Goal: Task Accomplishment & Management: Use online tool/utility

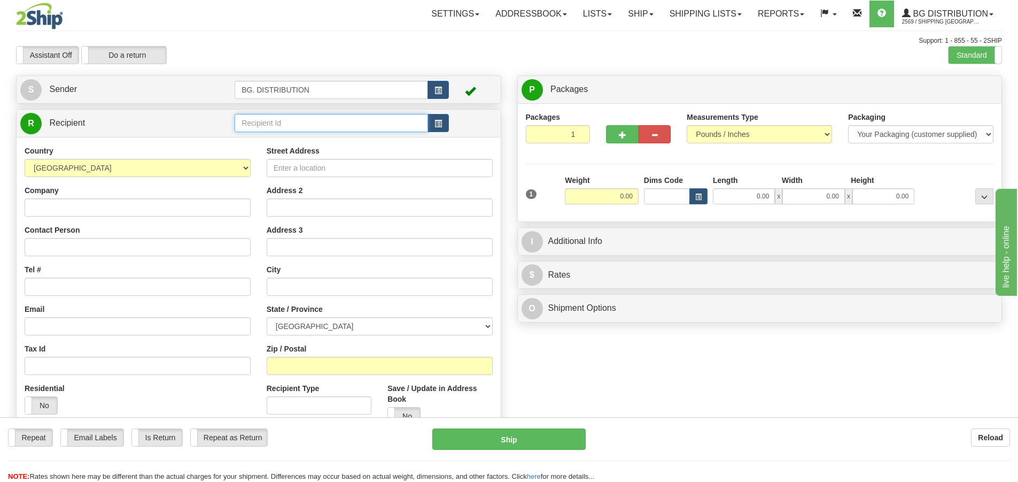
click at [248, 116] on input "text" at bounding box center [332, 123] width 194 height 18
type input "20086"
click button "Delete" at bounding box center [0, 0] width 0 height 0
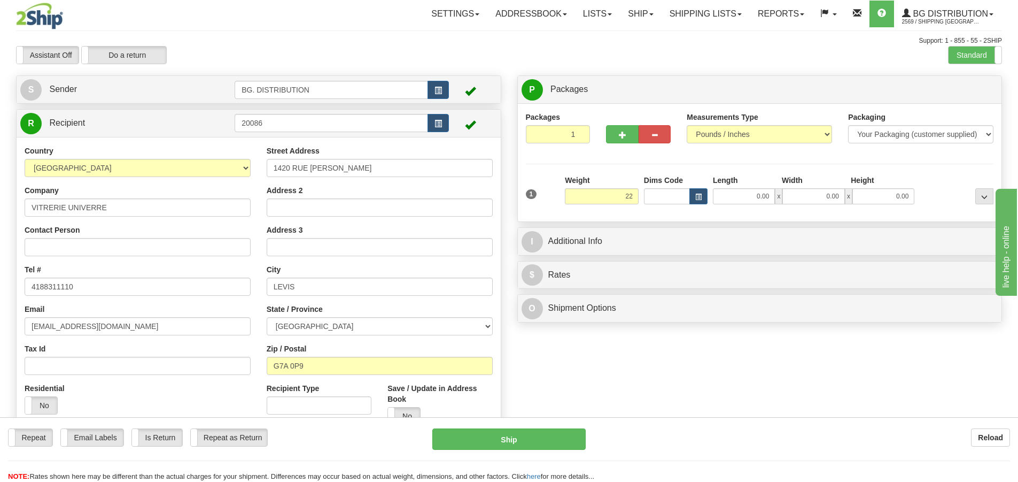
type input "22.00"
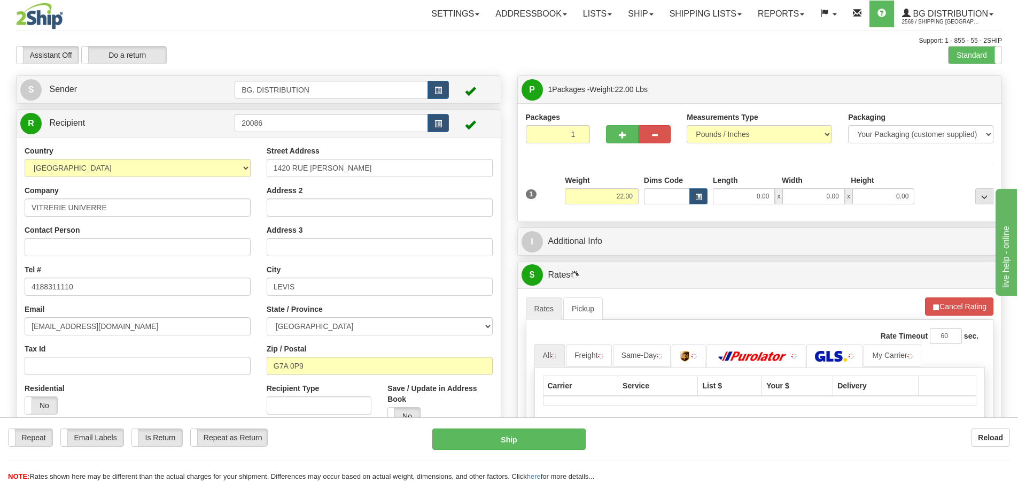
click at [759, 186] on div "Length" at bounding box center [745, 181] width 69 height 13
click at [757, 192] on input "0.00" at bounding box center [744, 196] width 62 height 16
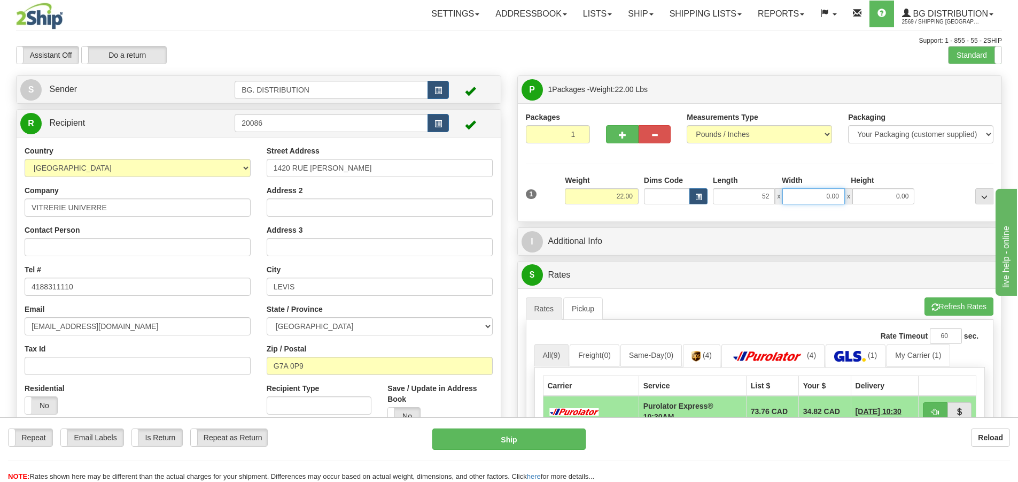
type input "52.00"
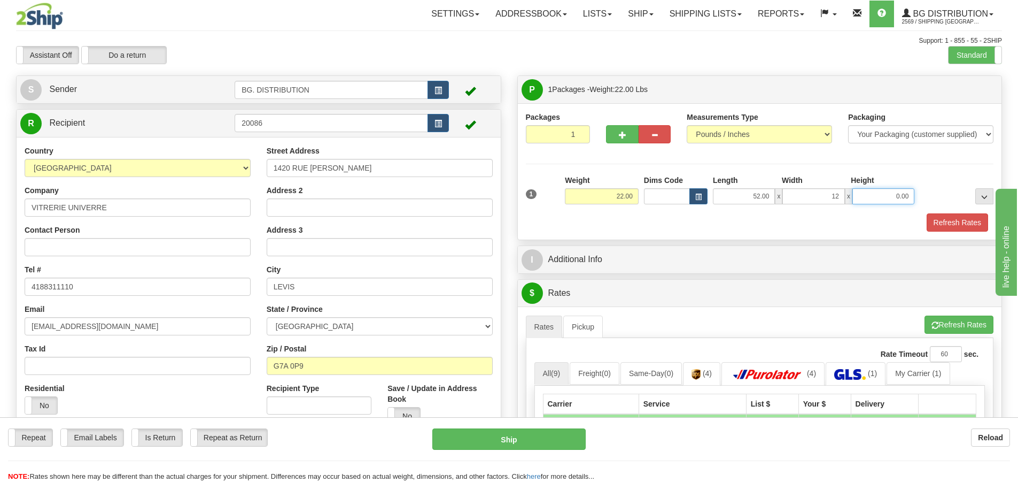
type input "12.00"
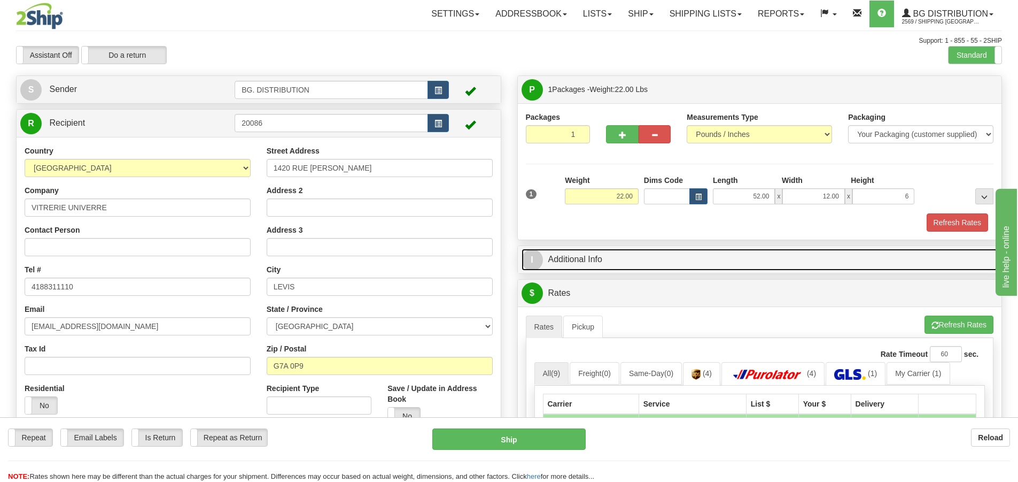
type input "6.00"
click at [542, 256] on span "I" at bounding box center [532, 259] width 21 height 21
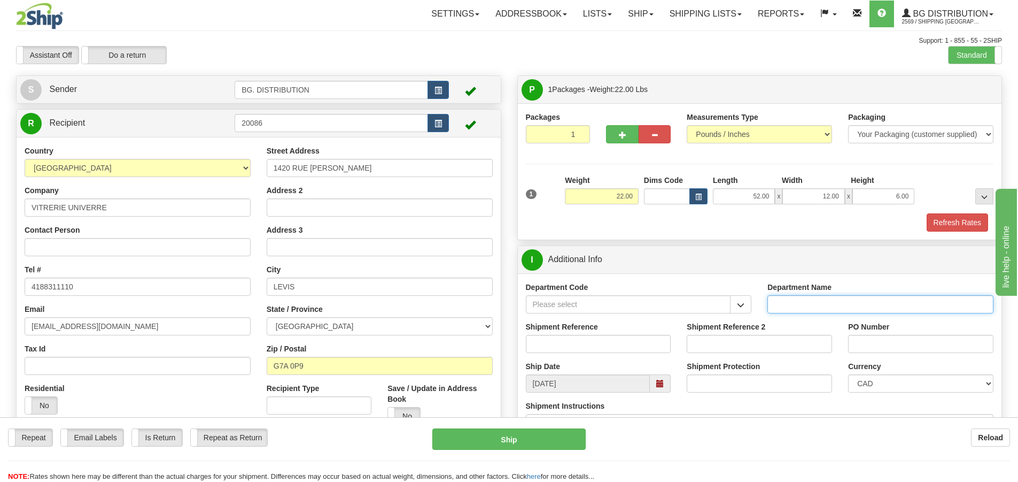
drag, startPoint x: 794, startPoint y: 306, endPoint x: 793, endPoint y: 298, distance: 8.1
click at [794, 304] on input "Department Name" at bounding box center [881, 304] width 226 height 18
type input "."
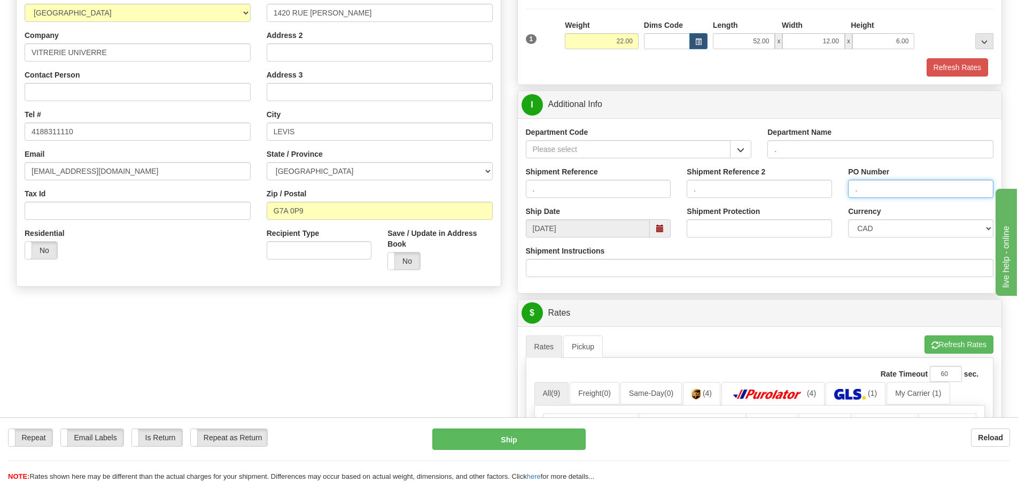
scroll to position [214, 0]
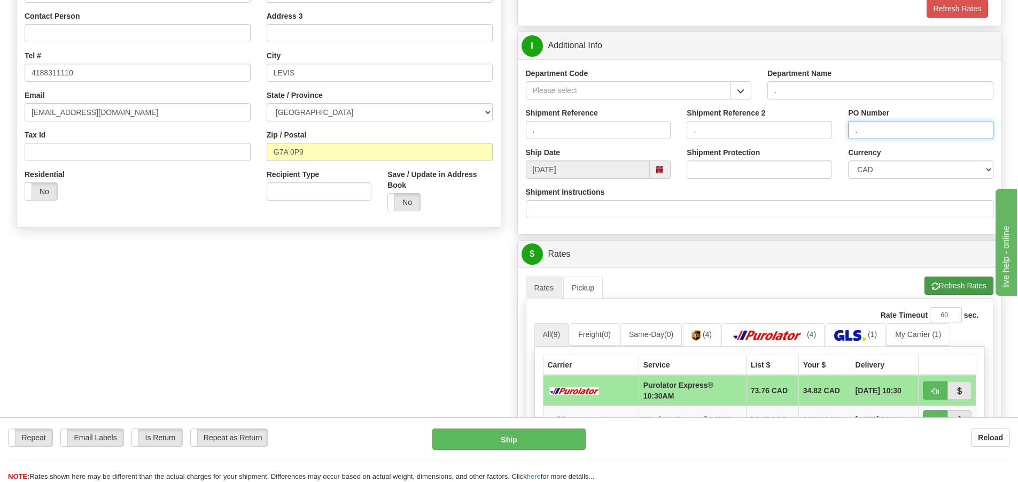
type input "."
click at [939, 282] on button "Refresh Rates" at bounding box center [959, 285] width 69 height 18
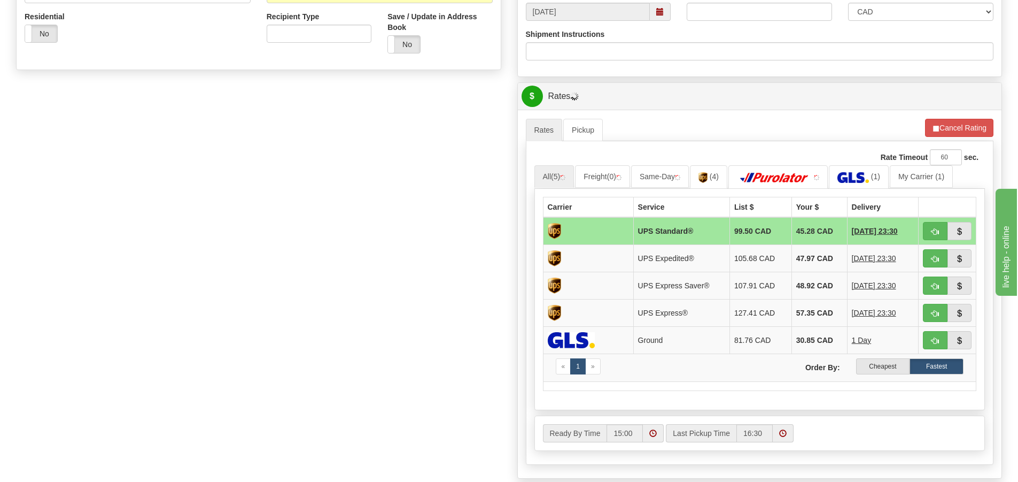
scroll to position [374, 0]
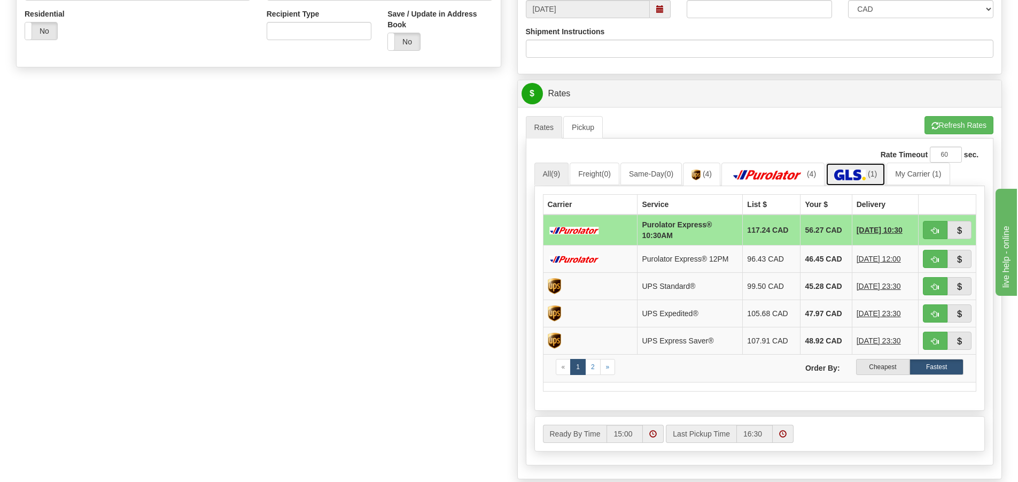
click at [866, 174] on img at bounding box center [851, 174] width 32 height 11
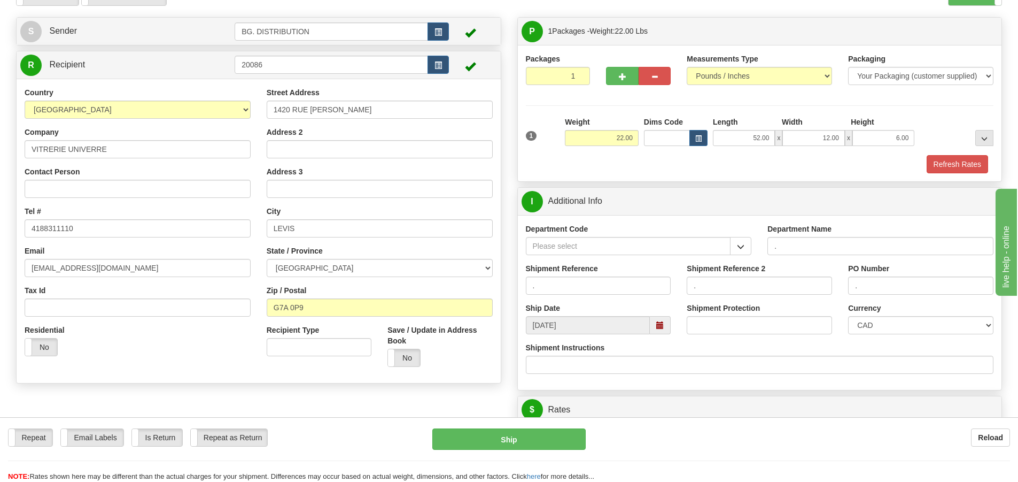
scroll to position [0, 0]
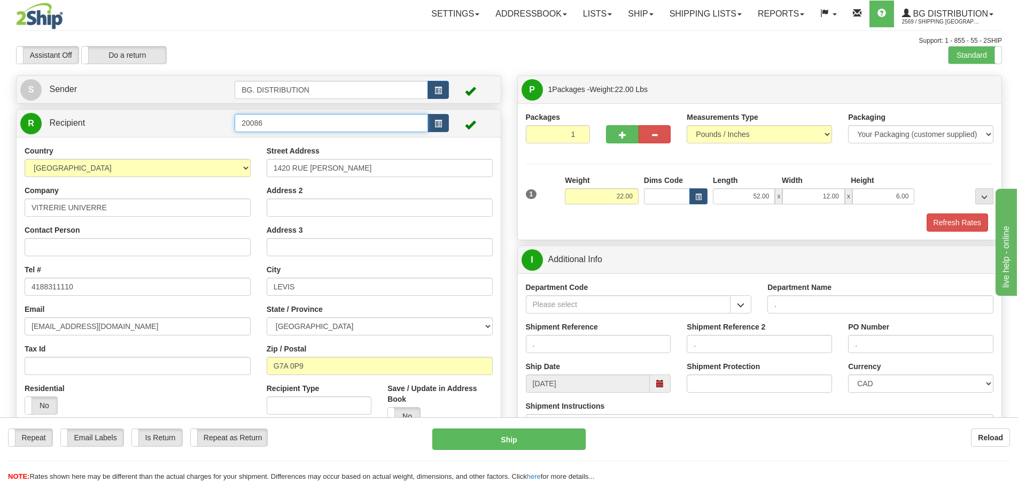
drag, startPoint x: 281, startPoint y: 121, endPoint x: 150, endPoint y: 123, distance: 130.5
click at [151, 123] on tr "R Recipient 20086" at bounding box center [258, 123] width 477 height 22
type input "20165"
click button "Delete" at bounding box center [0, 0] width 0 height 0
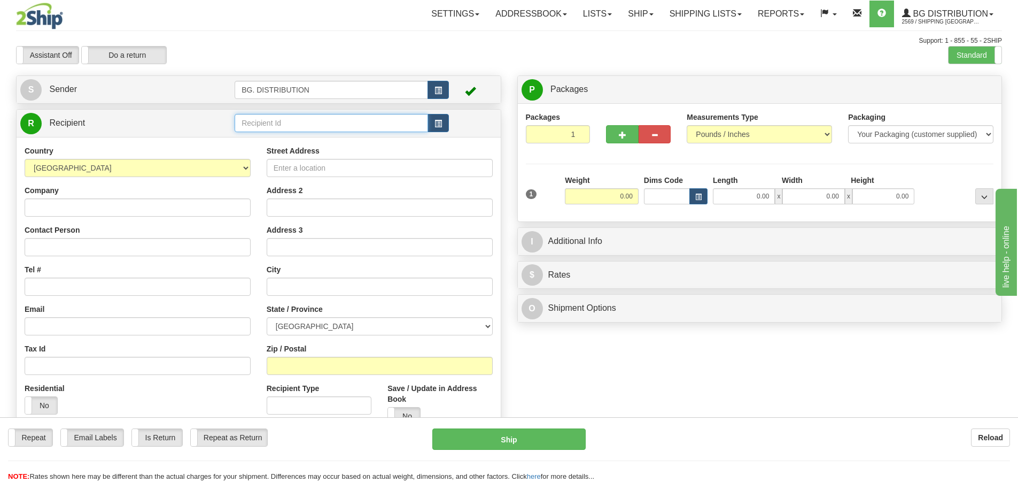
click at [260, 128] on input "text" at bounding box center [332, 123] width 194 height 18
type input "20165"
click button "Delete" at bounding box center [0, 0] width 0 height 0
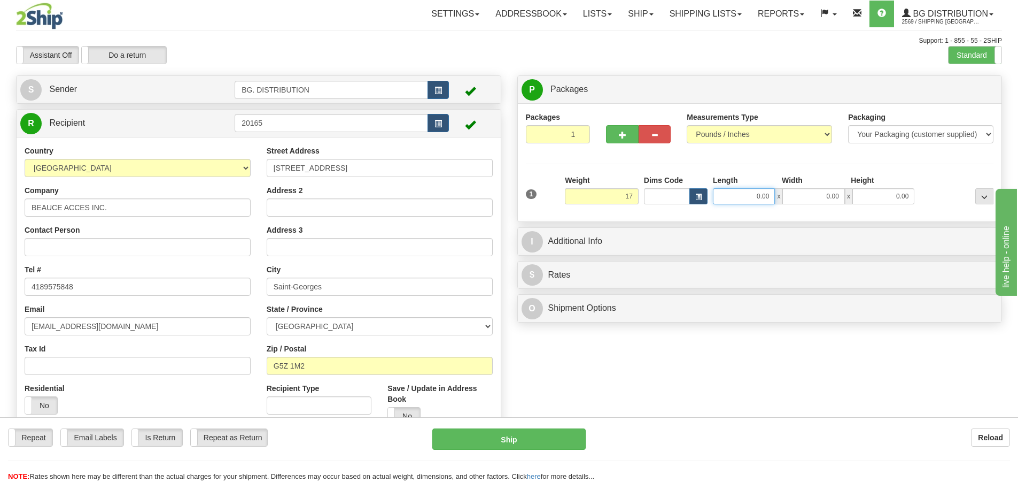
type input "17.00"
click at [756, 195] on input "0.00" at bounding box center [744, 196] width 62 height 16
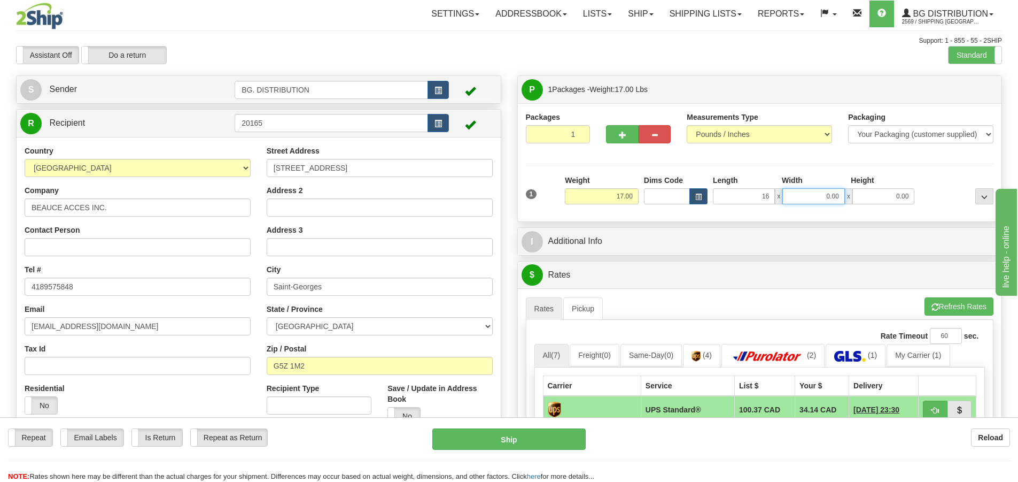
type input "16.00"
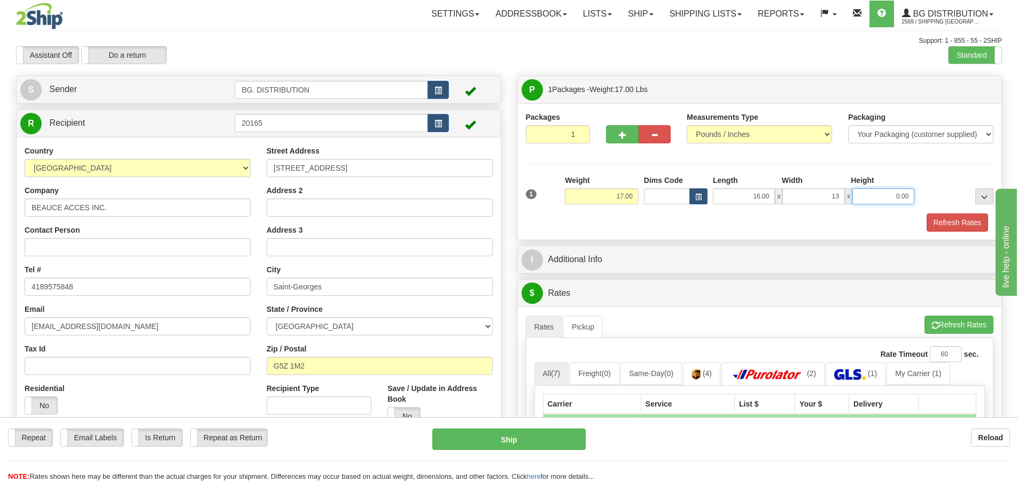
type input "13.00"
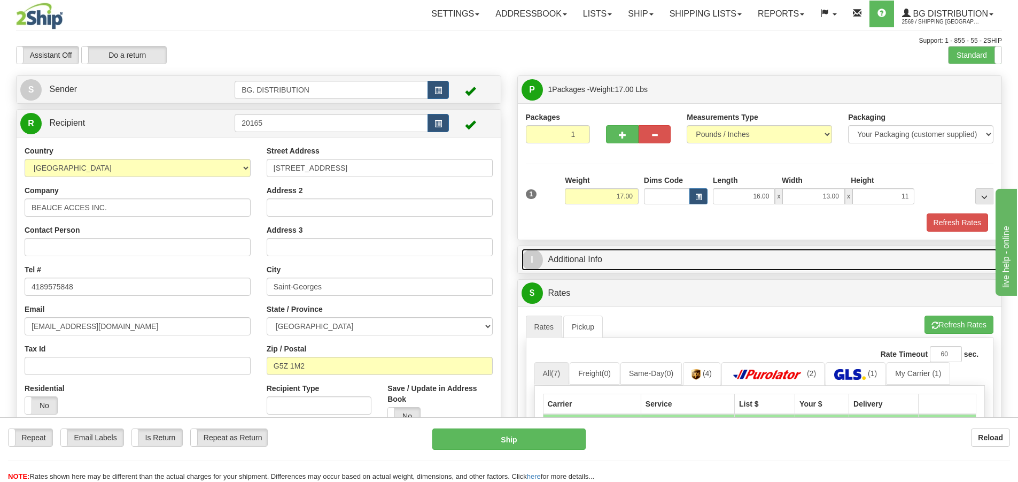
type input "11.00"
click at [544, 258] on link "I Additional Info" at bounding box center [760, 260] width 477 height 22
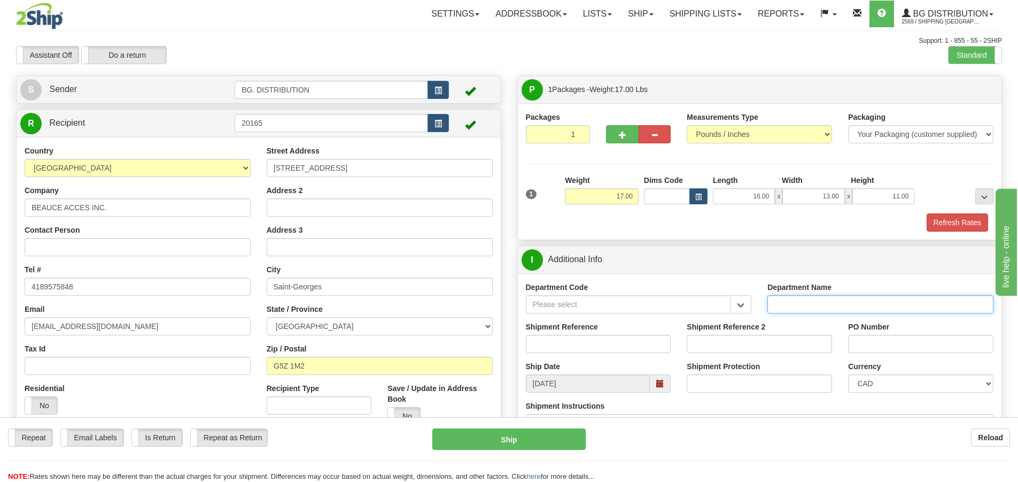
click at [802, 303] on input "Department Name" at bounding box center [881, 304] width 226 height 18
type input "."
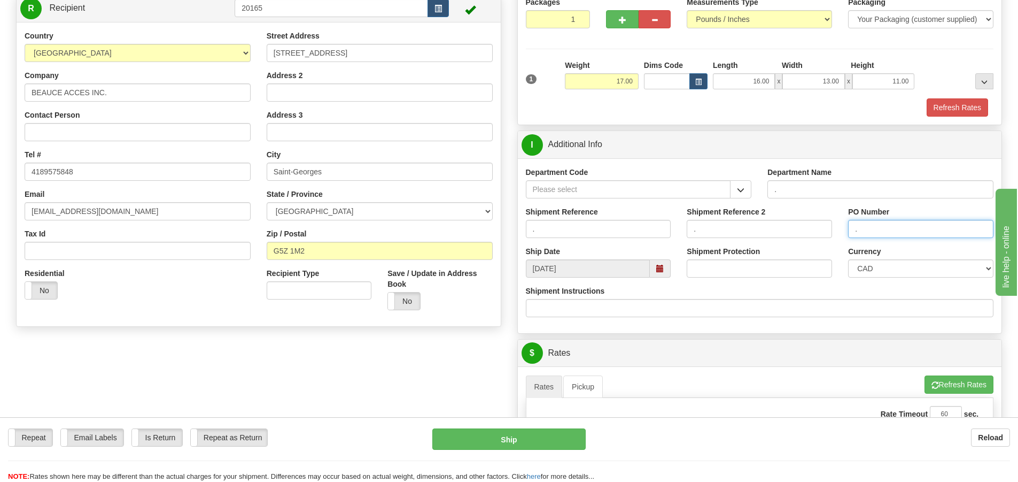
scroll to position [160, 0]
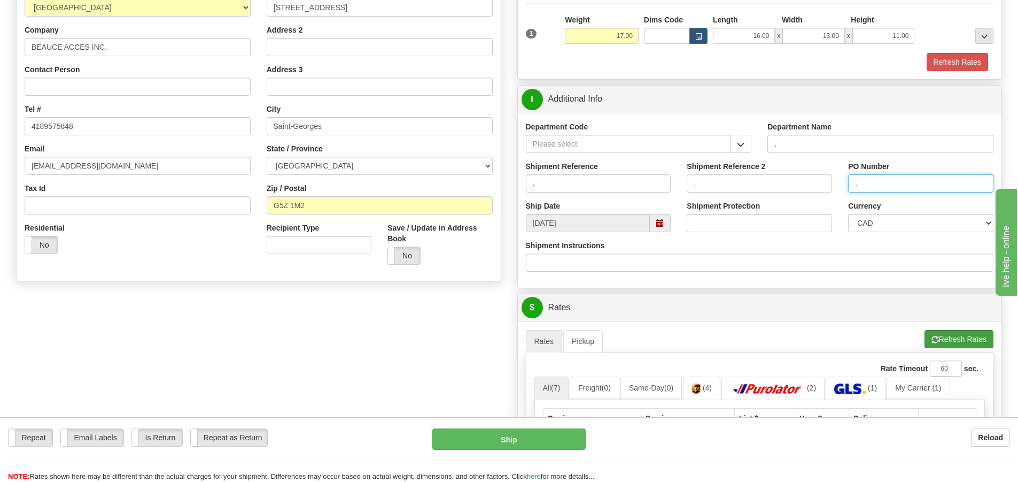
type input "."
click at [962, 339] on button "Refresh Rates" at bounding box center [959, 339] width 69 height 18
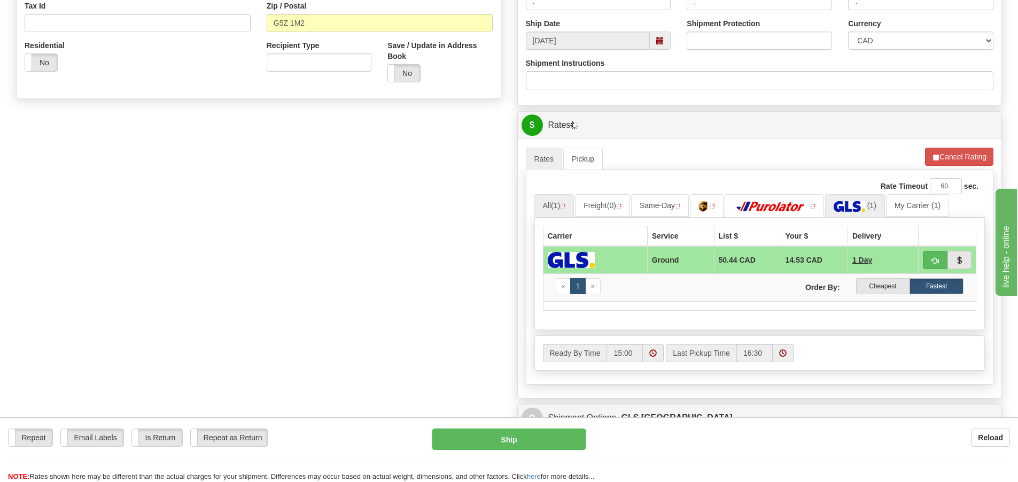
scroll to position [374, 0]
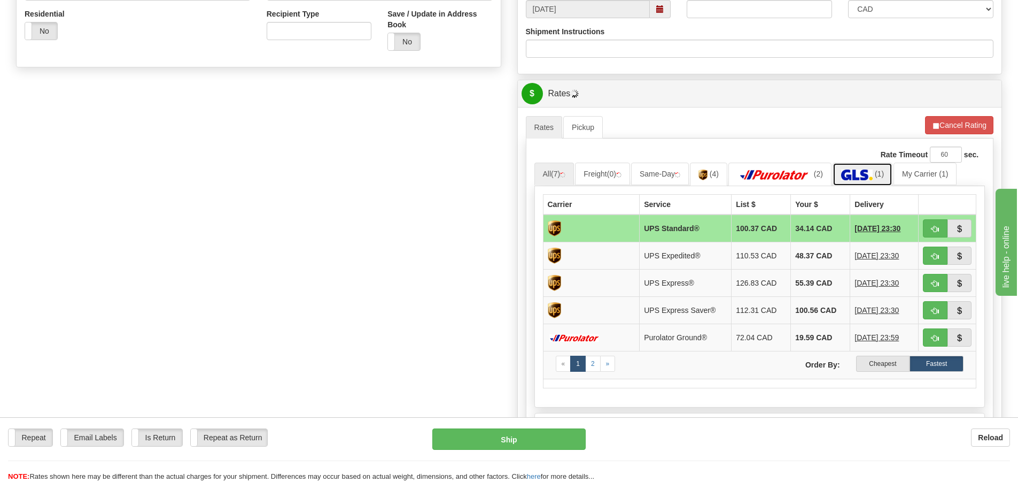
click at [860, 174] on img at bounding box center [858, 174] width 32 height 11
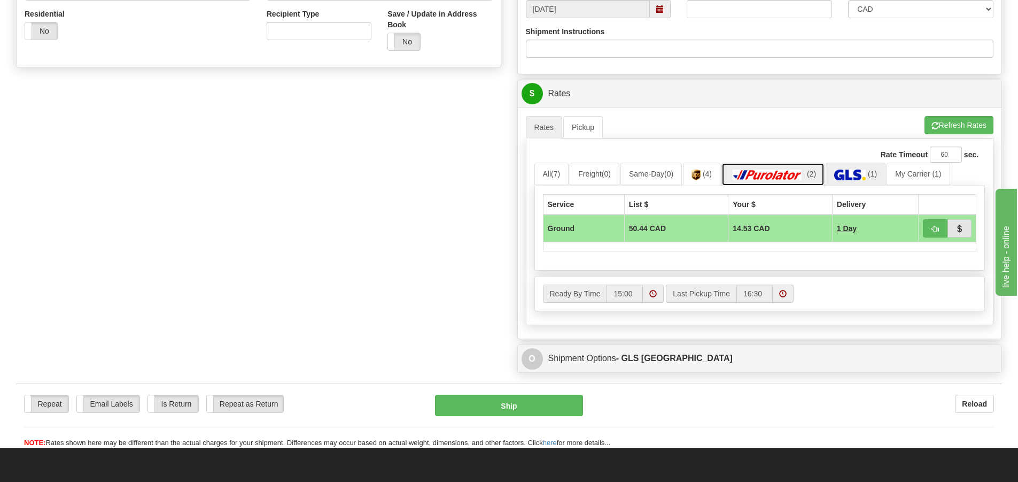
click at [802, 174] on img at bounding box center [767, 174] width 75 height 11
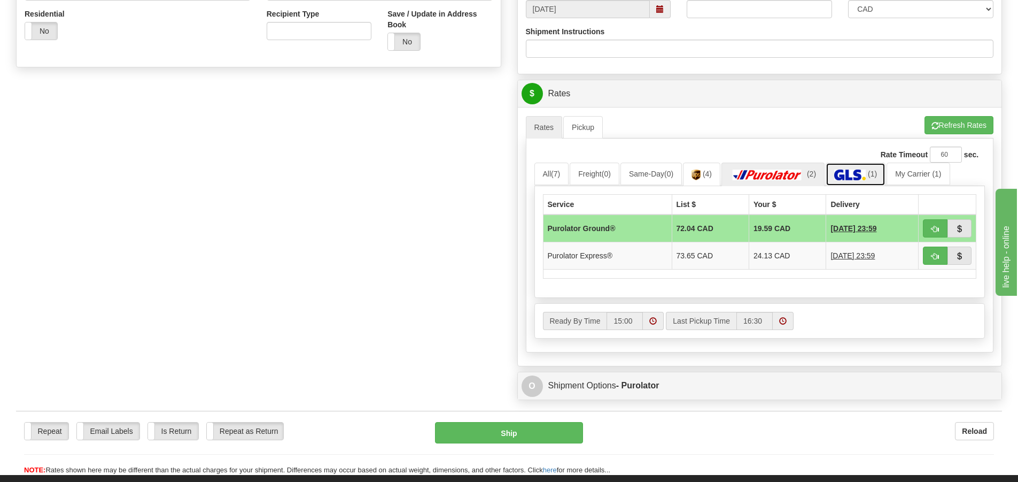
click at [856, 171] on img at bounding box center [851, 174] width 32 height 11
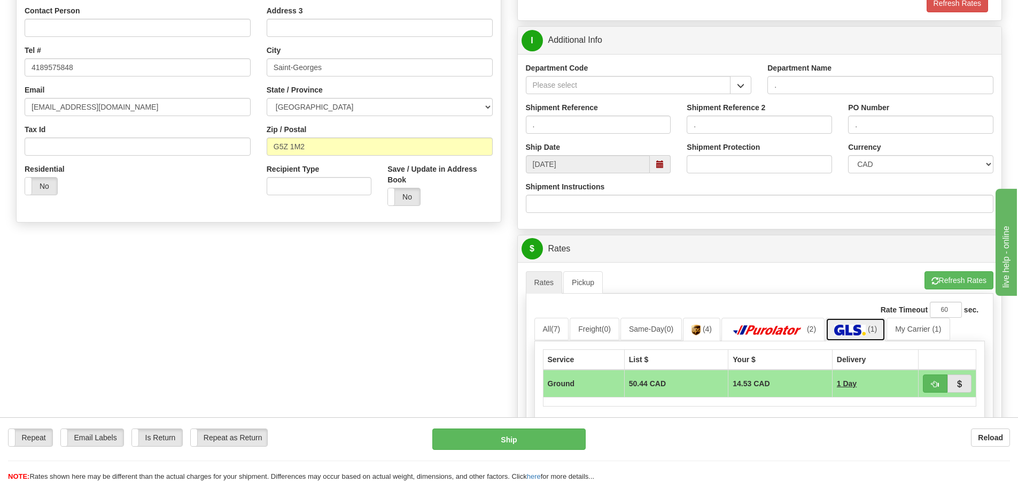
scroll to position [214, 0]
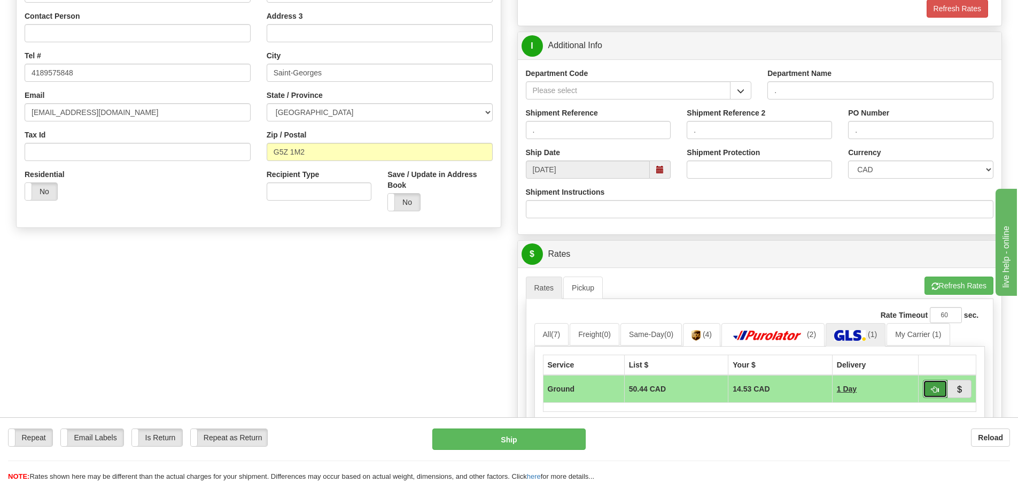
click at [927, 384] on button "button" at bounding box center [935, 389] width 25 height 18
type input "1"
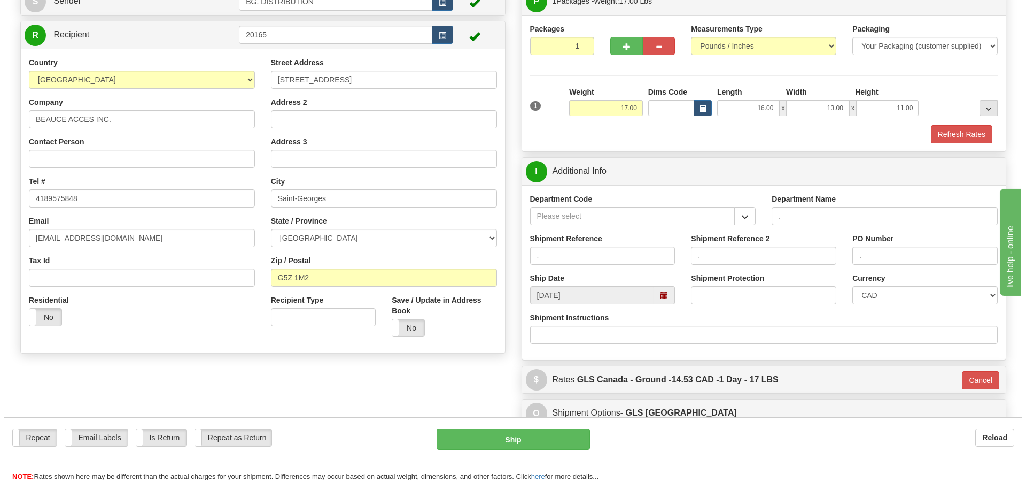
scroll to position [107, 0]
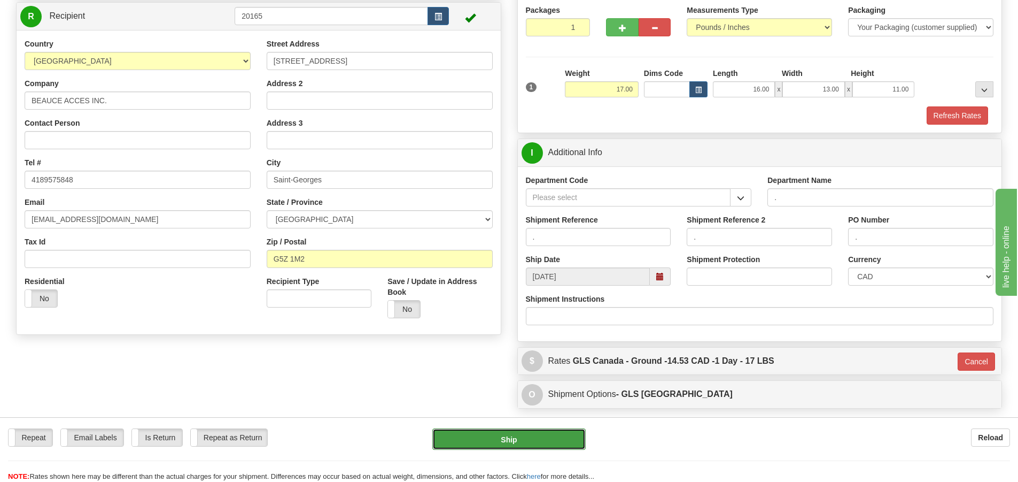
click at [521, 433] on button "Ship" at bounding box center [509, 438] width 153 height 21
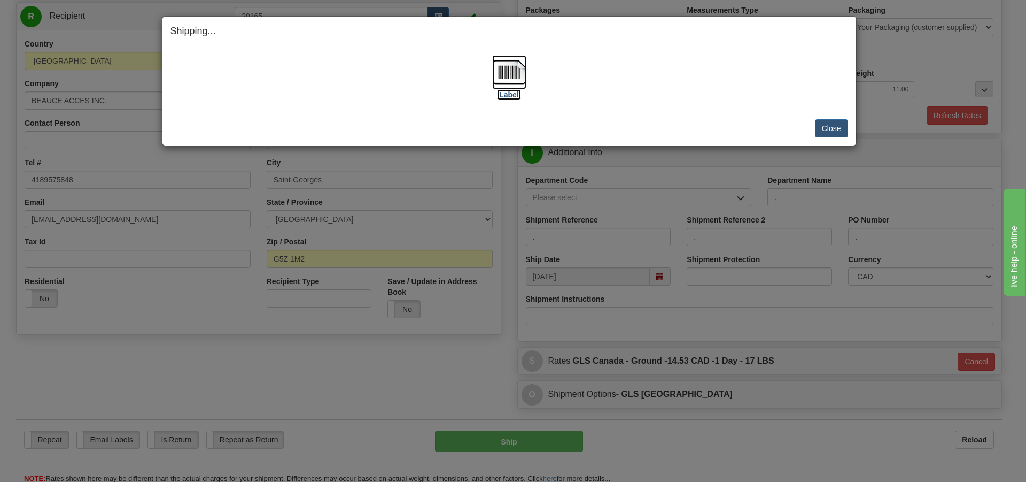
click at [514, 95] on label "[Label]" at bounding box center [509, 94] width 25 height 11
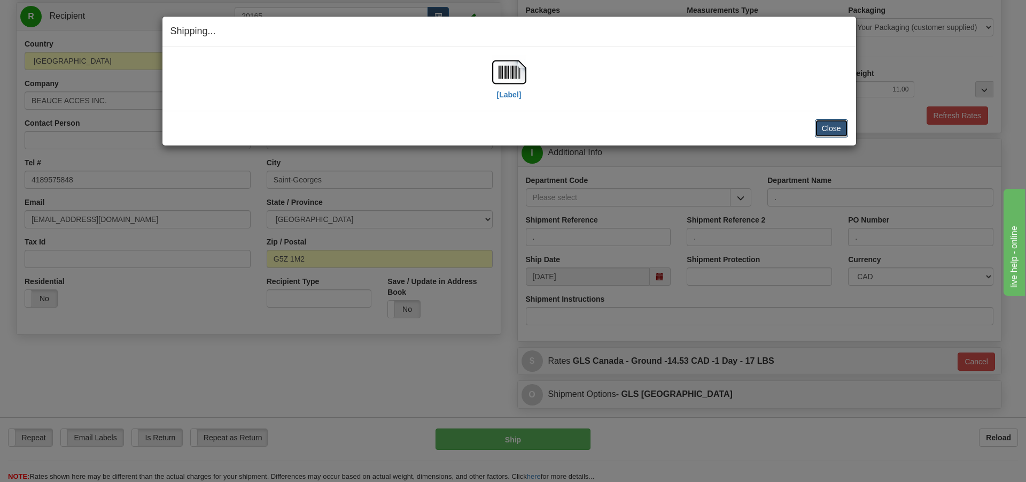
click at [838, 125] on button "Close" at bounding box center [831, 128] width 33 height 18
